Goal: Task Accomplishment & Management: Use online tool/utility

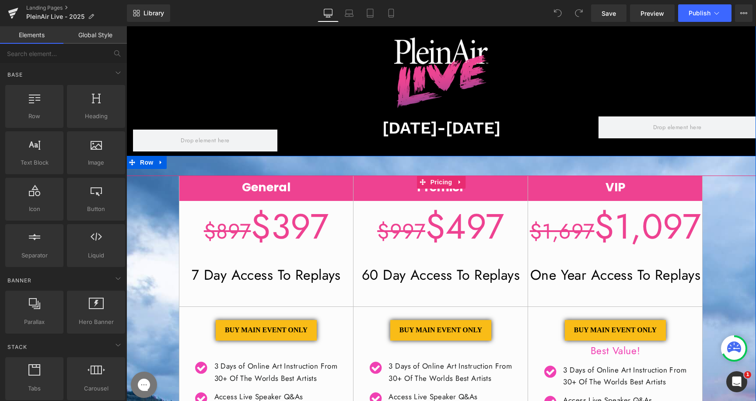
click at [217, 274] on font "7 Day Access To Replays" at bounding box center [266, 275] width 149 height 20
click at [443, 183] on span "Pricing" at bounding box center [441, 182] width 26 height 13
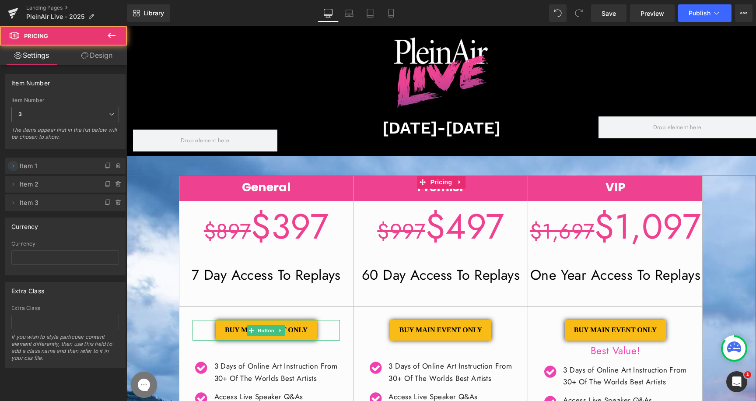
click at [14, 163] on icon at bounding box center [13, 165] width 7 height 7
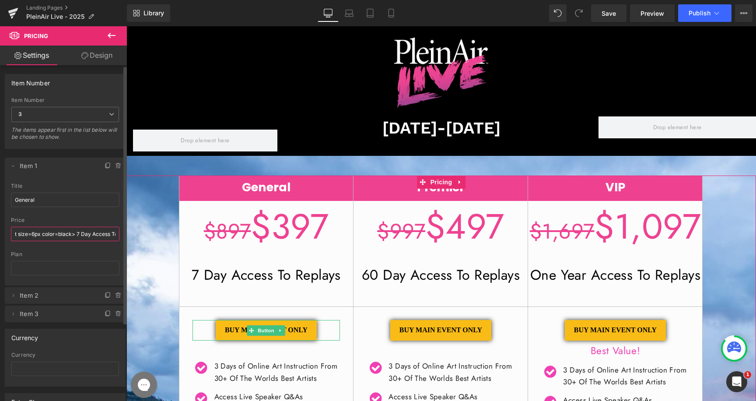
drag, startPoint x: 102, startPoint y: 234, endPoint x: 114, endPoint y: 234, distance: 12.3
click at [113, 234] on input "<font size=24px><s>$897</font></s> $397<br>​<font size=6px color=black> 7 Day A…" at bounding box center [65, 234] width 109 height 14
click at [102, 235] on input "<font size=24px><s>$897</font></s> $397<br>​<font size=6px color=black> 7 Day A…" at bounding box center [65, 234] width 109 height 14
click at [66, 234] on input "<font size=24px><s>$897</font></s> $397<br>​<font size=6px color=black> 7 Day A…" at bounding box center [65, 234] width 109 height 14
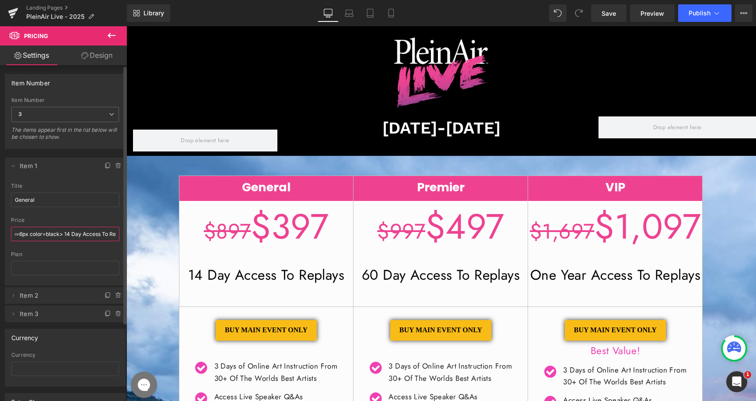
type input "<font size=24px><s>$897</font></s> $397<br>​<font size=6px color=black> 14 Day …"
click at [86, 221] on div "price" at bounding box center [65, 220] width 109 height 6
click at [692, 13] on span "Publish" at bounding box center [700, 13] width 22 height 7
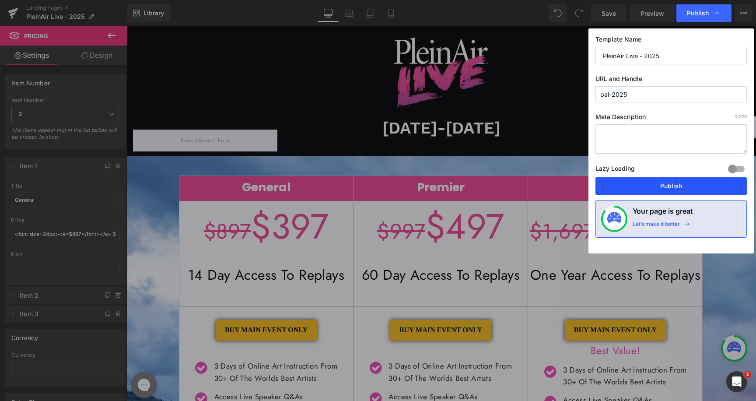
click at [673, 190] on button "Publish" at bounding box center [671, 186] width 151 height 18
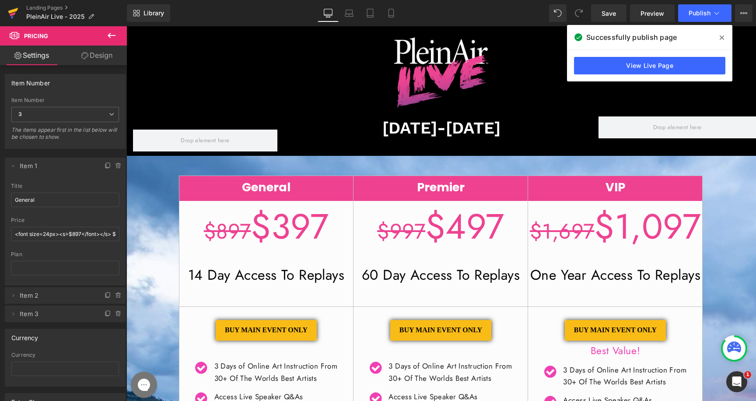
click at [16, 15] on icon at bounding box center [13, 13] width 11 height 22
